Goal: Register for event/course

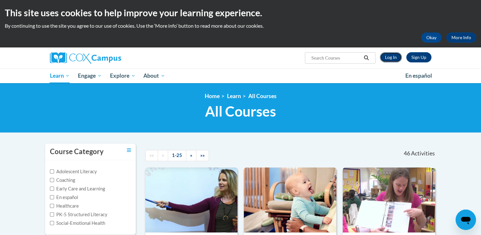
click at [387, 57] on link "Log In" at bounding box center [391, 57] width 22 height 10
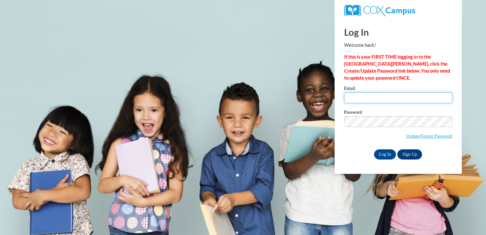
click at [358, 97] on input "Email" at bounding box center [398, 97] width 108 height 11
type input "cclifford0015@kctcs.edu"
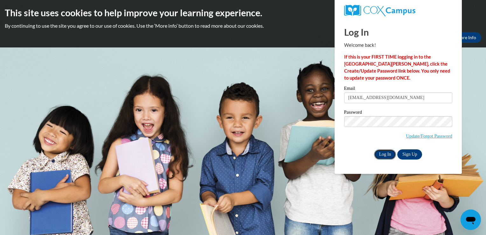
click at [383, 154] on input "Log In" at bounding box center [385, 154] width 22 height 10
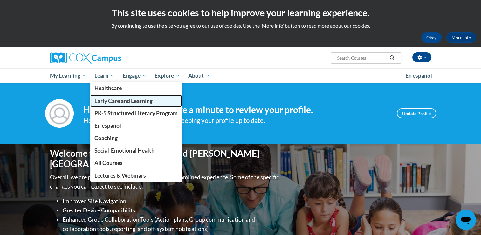
click at [111, 104] on link "Early Care and Learning" at bounding box center [136, 100] width 92 height 12
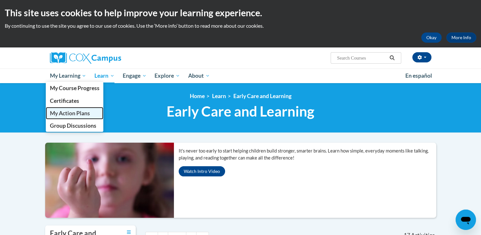
click at [70, 113] on span "My Action Plans" at bounding box center [70, 113] width 40 height 7
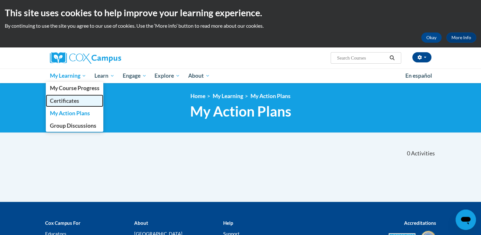
click at [71, 99] on span "Certificates" at bounding box center [64, 100] width 29 height 7
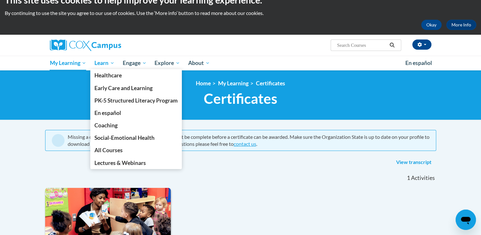
scroll to position [12, 0]
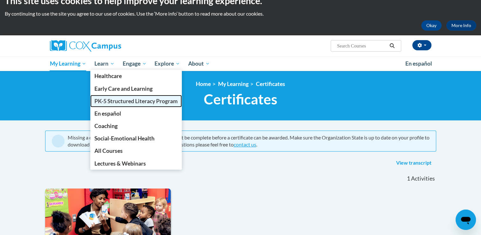
click at [130, 100] on span "PK-5 Structured Literacy Program" at bounding box center [135, 101] width 83 height 7
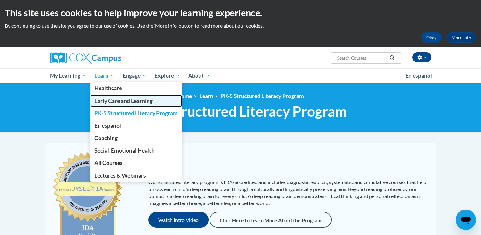
click at [111, 97] on span "Early Care and Learning" at bounding box center [123, 100] width 58 height 7
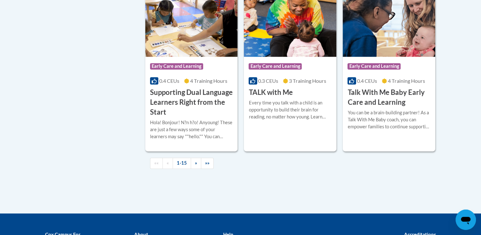
scroll to position [948, 0]
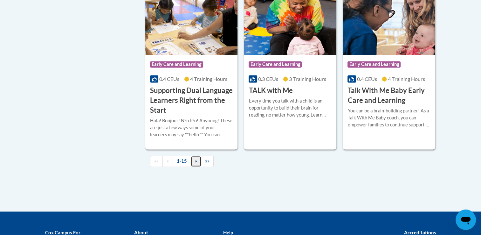
click at [193, 167] on link "»" at bounding box center [196, 161] width 10 height 11
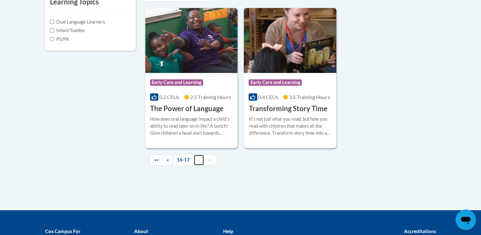
scroll to position [242, 0]
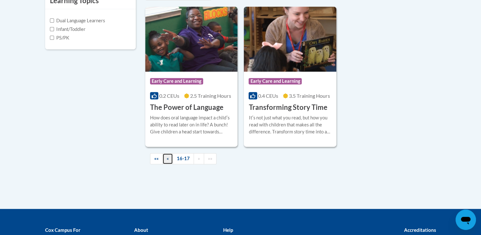
click at [167, 156] on span "«" at bounding box center [168, 158] width 2 height 5
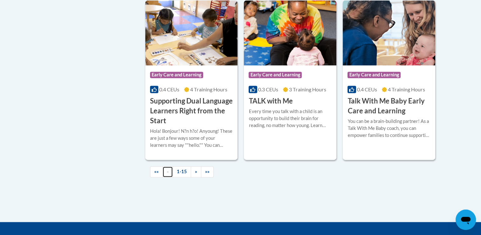
scroll to position [936, 0]
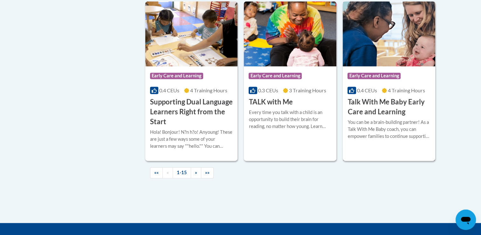
click at [380, 111] on h3 "Talk With Me Baby Early Care and Learning" at bounding box center [389, 107] width 83 height 20
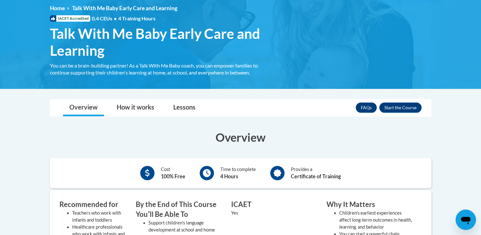
scroll to position [77, 0]
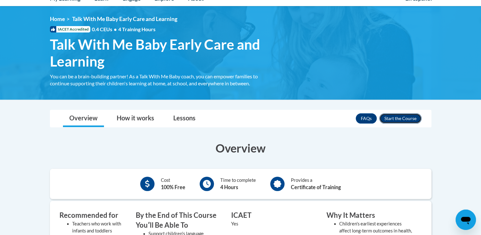
click at [401, 117] on button "Enroll" at bounding box center [400, 118] width 42 height 10
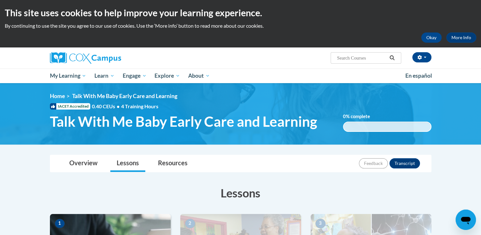
click at [352, 60] on input "Search..." at bounding box center [361, 58] width 51 height 8
type input "talk with me baby"
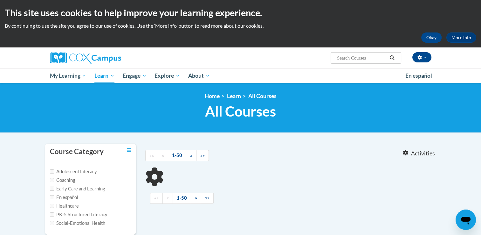
type input "talk with me baby"
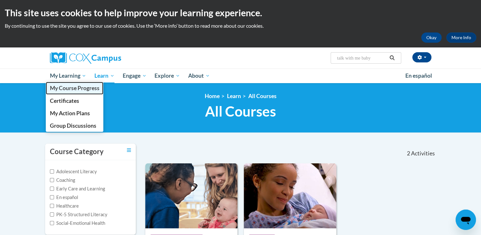
click at [76, 87] on span "My Course Progress" at bounding box center [75, 88] width 50 height 7
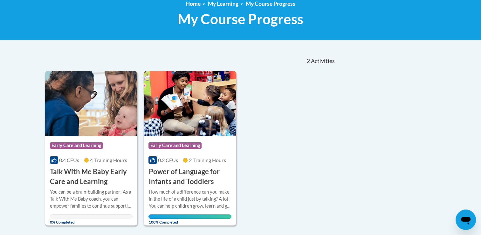
scroll to position [95, 0]
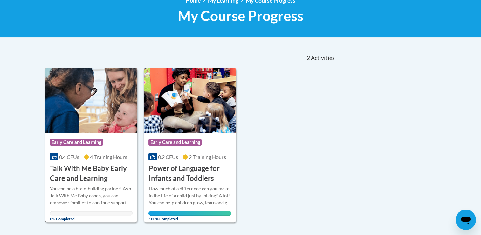
click at [85, 160] on div "0.4 CEUs 4 Training Hours" at bounding box center [91, 156] width 83 height 7
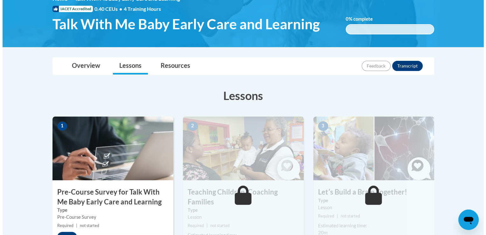
scroll to position [153, 0]
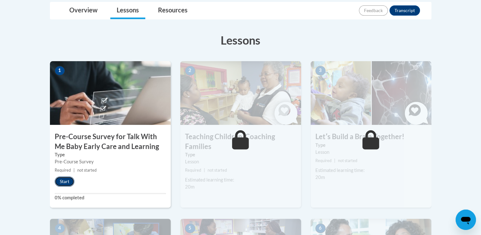
click at [64, 179] on button "Start" at bounding box center [65, 181] width 20 height 10
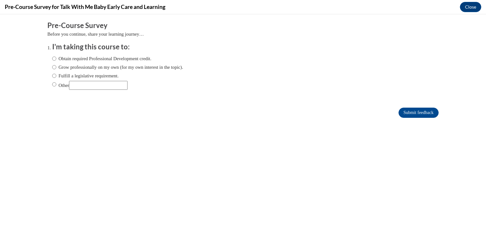
scroll to position [0, 0]
click at [52, 82] on input "Other" at bounding box center [54, 84] width 4 height 7
radio input "true"
click at [92, 83] on input "Other" at bounding box center [98, 85] width 59 height 9
type input "as it is required for one of my college classes"
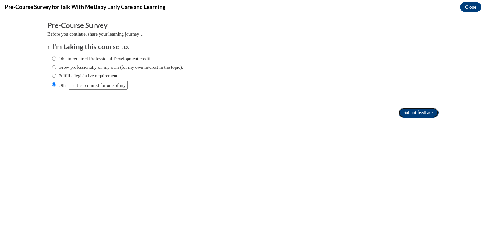
click at [412, 113] on input "Submit feedback" at bounding box center [418, 112] width 40 height 10
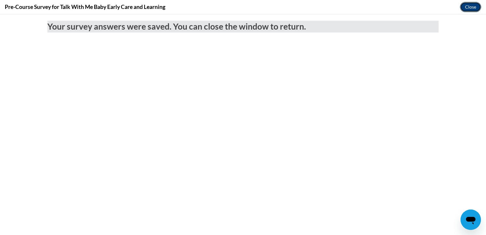
click at [473, 6] on button "Close" at bounding box center [470, 7] width 21 height 10
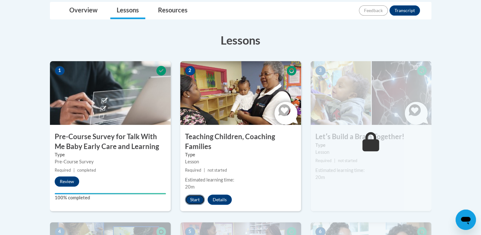
click at [193, 197] on button "Start" at bounding box center [195, 199] width 20 height 10
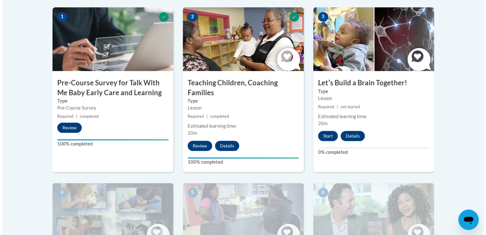
scroll to position [214, 0]
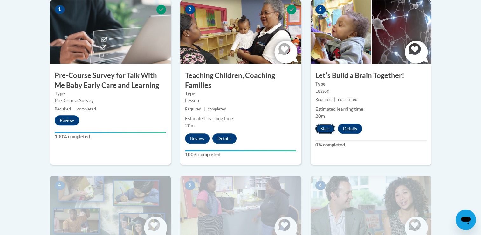
click at [323, 129] on button "Start" at bounding box center [325, 128] width 20 height 10
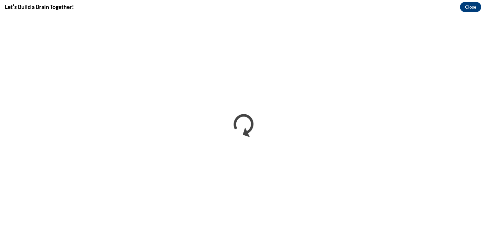
scroll to position [0, 0]
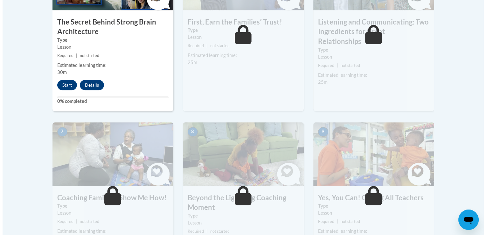
scroll to position [442, 0]
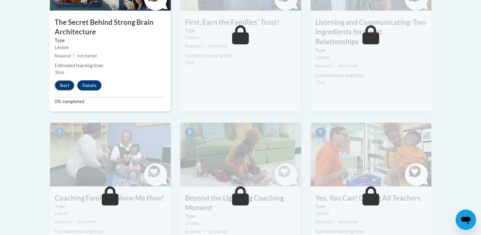
click at [64, 81] on button "Start" at bounding box center [65, 85] width 20 height 10
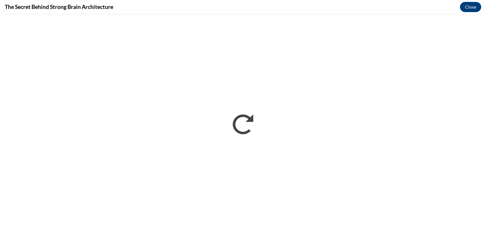
scroll to position [0, 0]
